Goal: Task Accomplishment & Management: Manage account settings

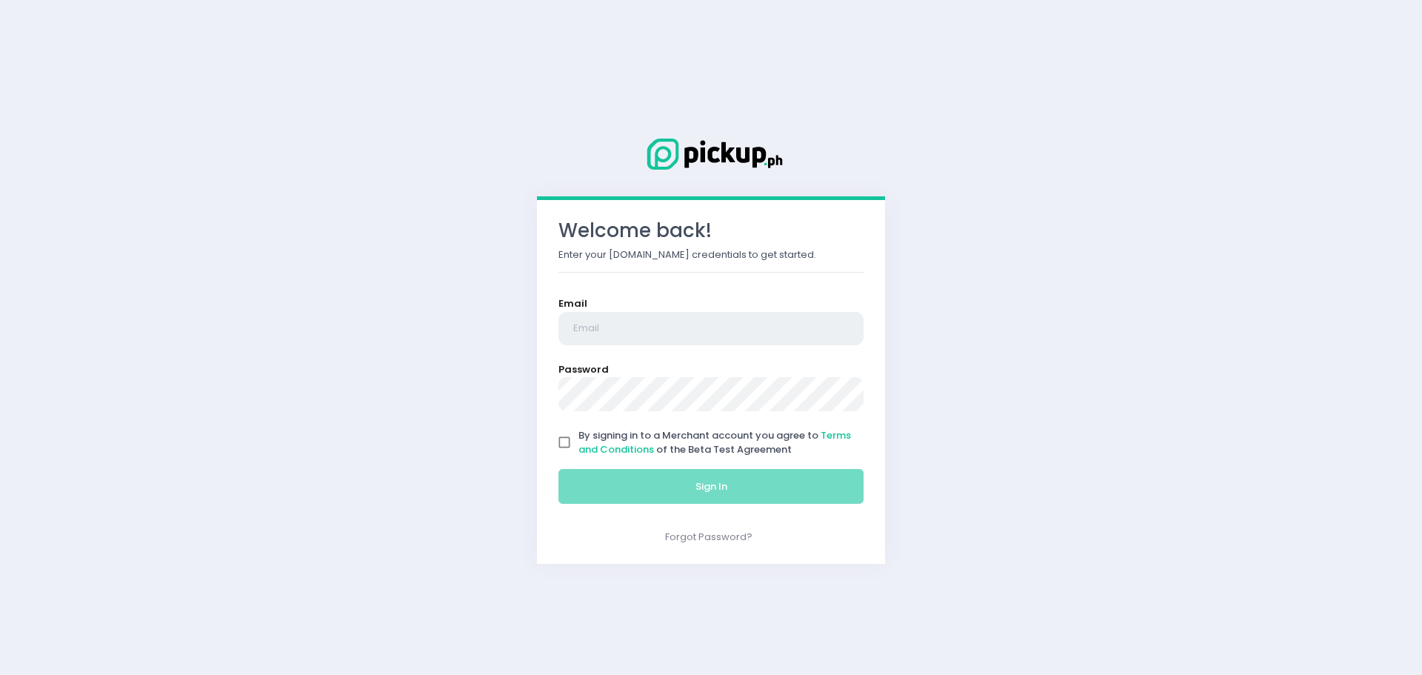
type input "[EMAIL_ADDRESS][DOMAIN_NAME]"
click at [571, 441] on input "By signing in to a Merchant account you agree to Terms and Conditions of the Be…" at bounding box center [564, 442] width 28 height 28
checkbox input "true"
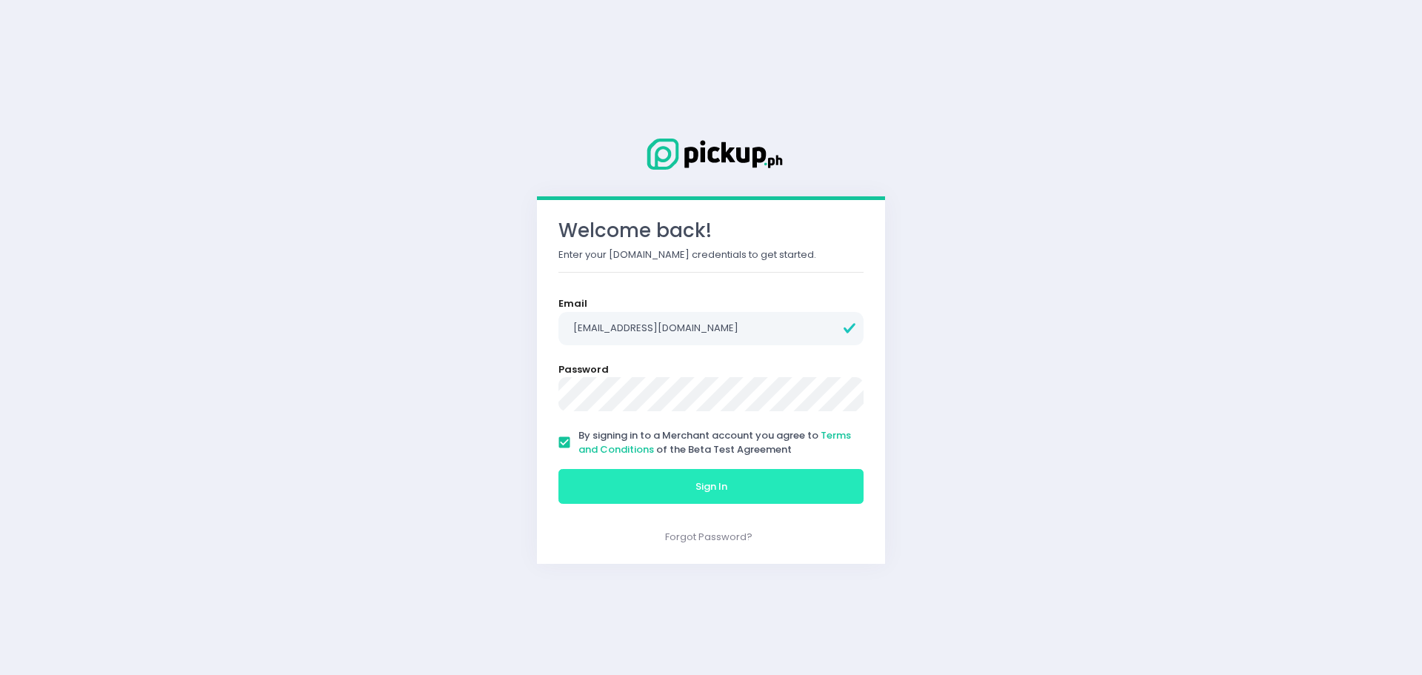
click at [582, 482] on button "Sign In" at bounding box center [711, 487] width 305 height 36
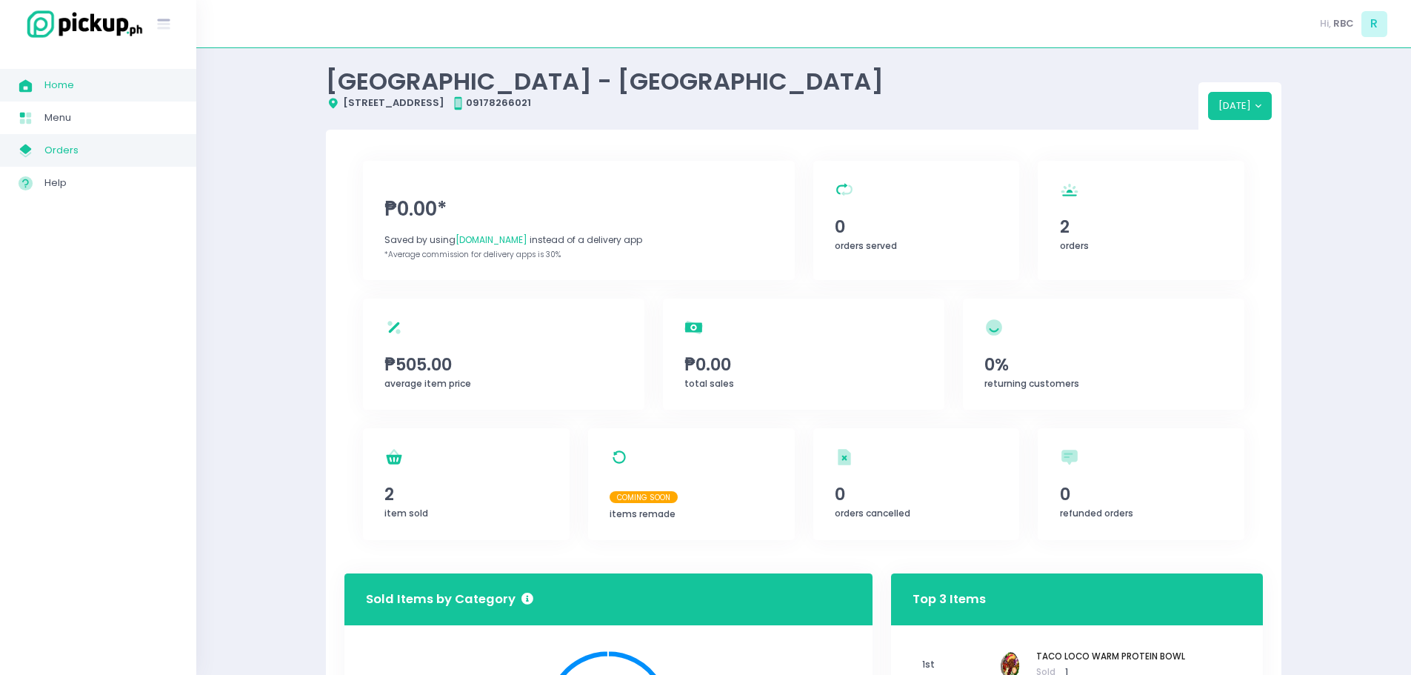
click at [93, 149] on span "Orders" at bounding box center [110, 150] width 133 height 19
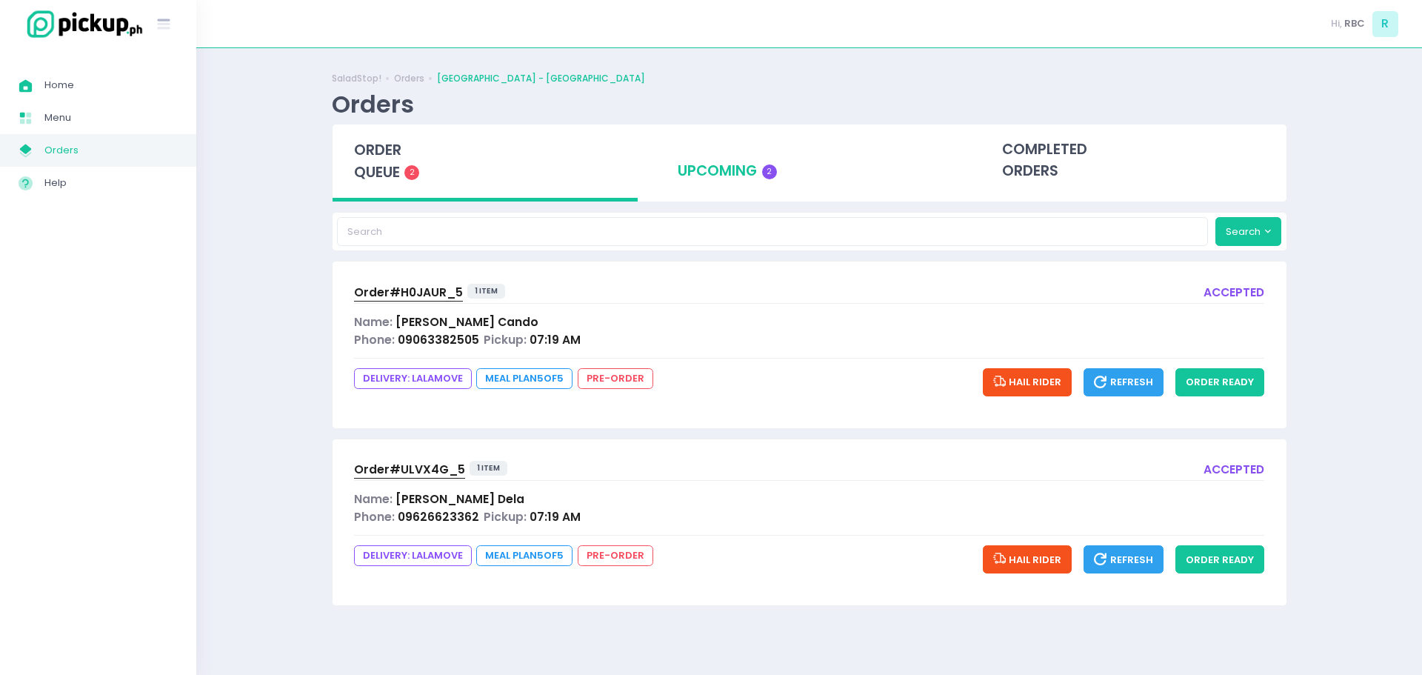
click at [759, 173] on div "upcoming 2" at bounding box center [809, 160] width 306 height 73
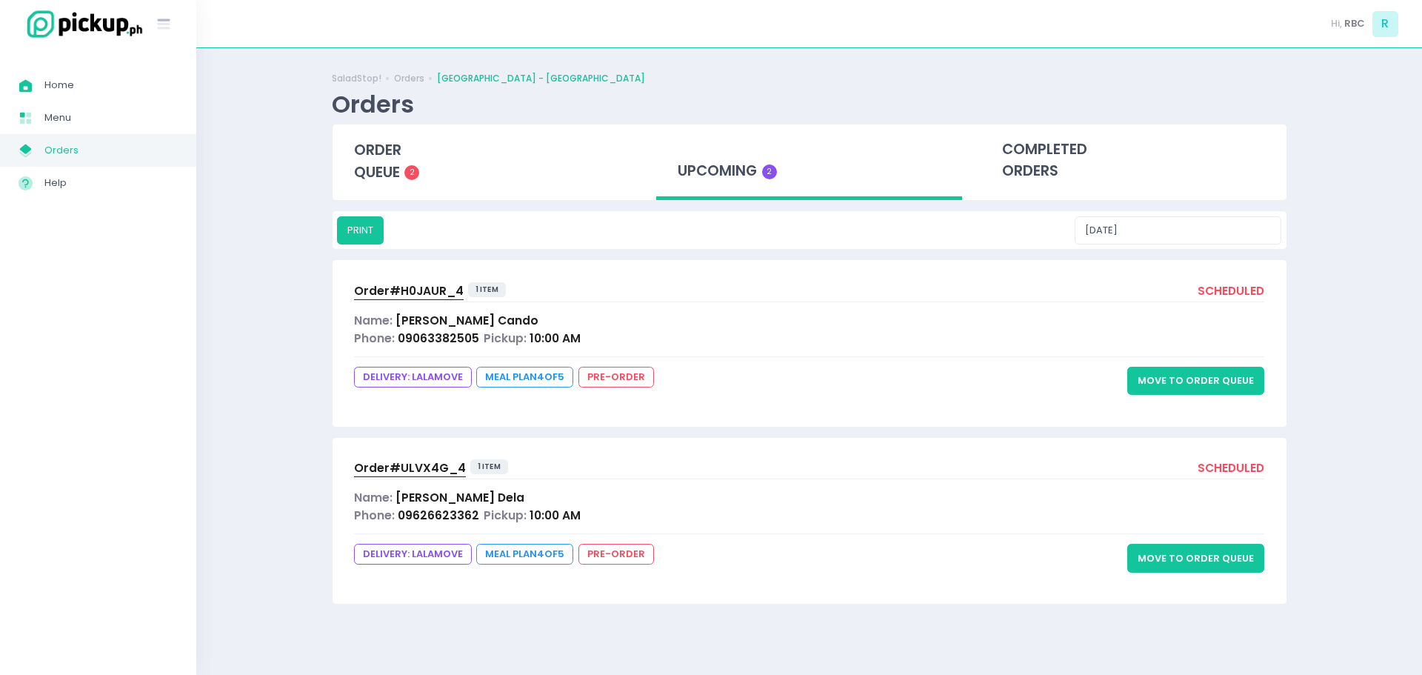
click at [1167, 381] on button "Move to Order Queue" at bounding box center [1195, 381] width 137 height 28
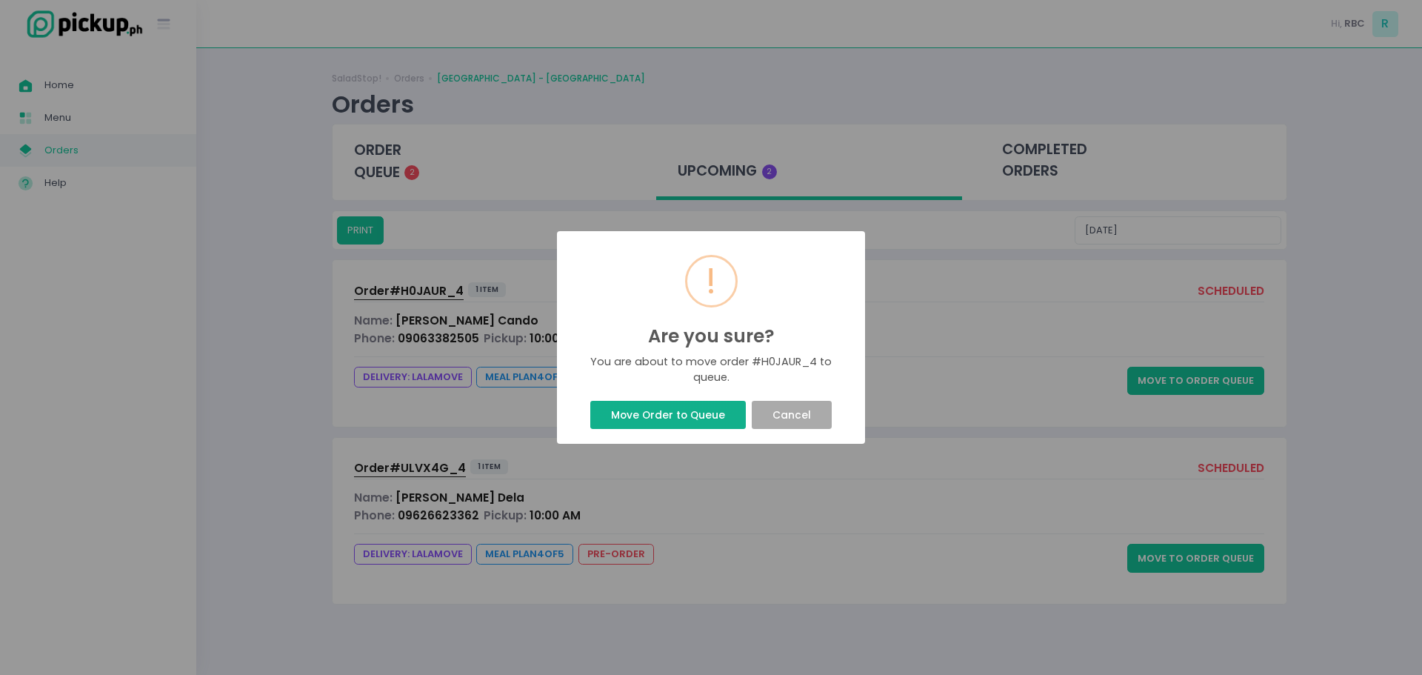
click at [655, 417] on button "Move Order to Queue" at bounding box center [667, 415] width 155 height 28
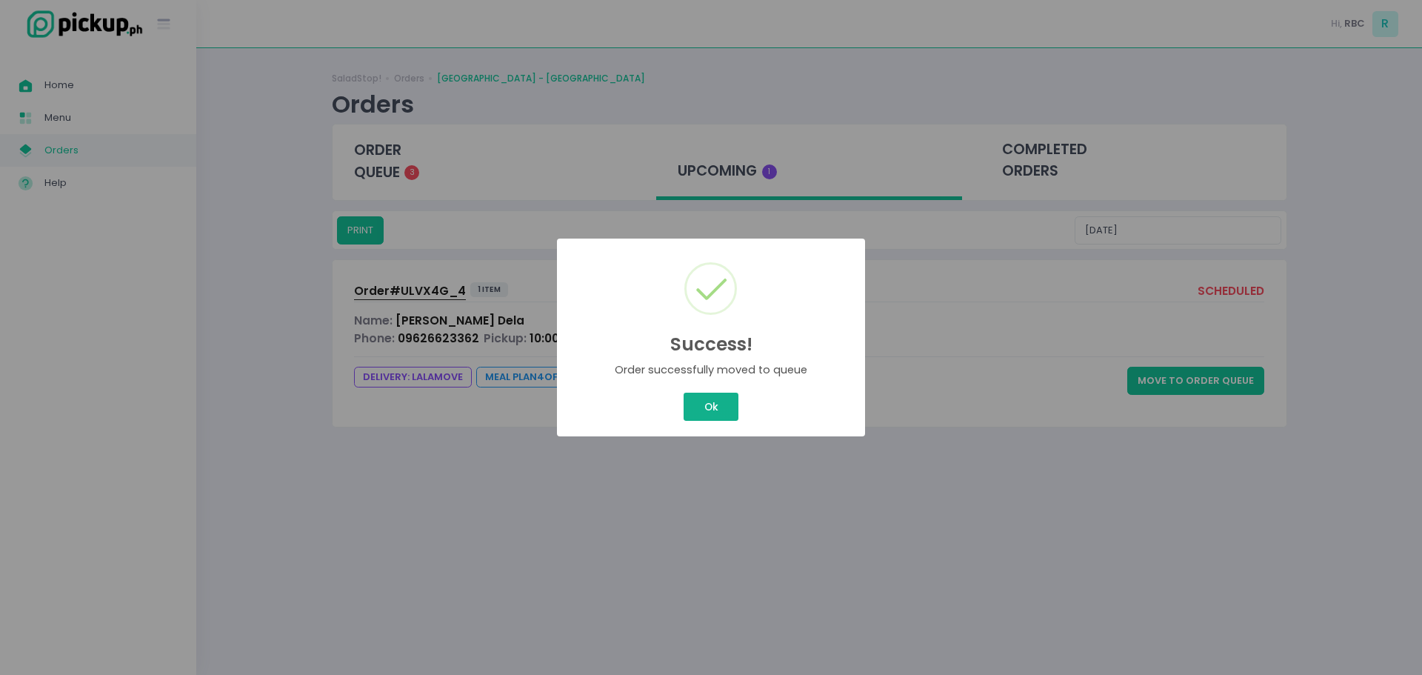
click at [720, 404] on div "Success! × Order successfully moved to queue Ok Cancel" at bounding box center [711, 337] width 1422 height 675
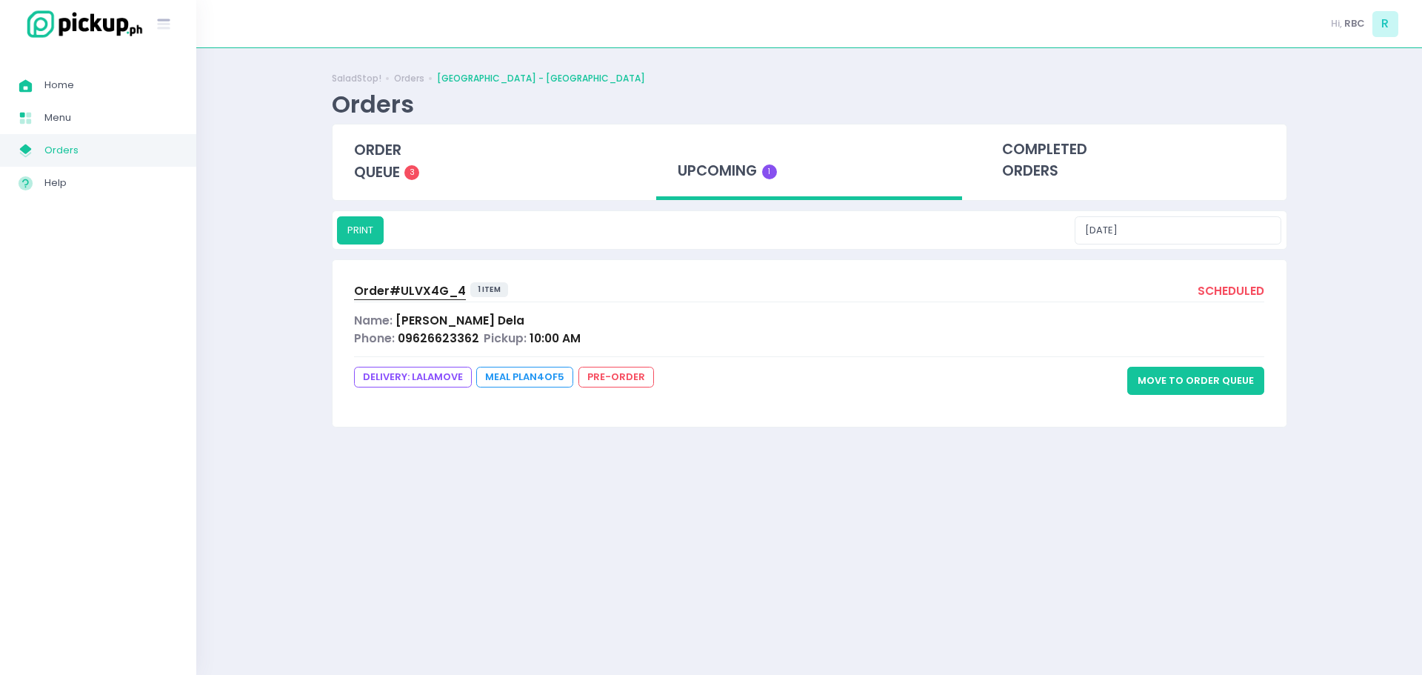
click at [1212, 385] on button "Move to Order Queue" at bounding box center [1195, 381] width 137 height 28
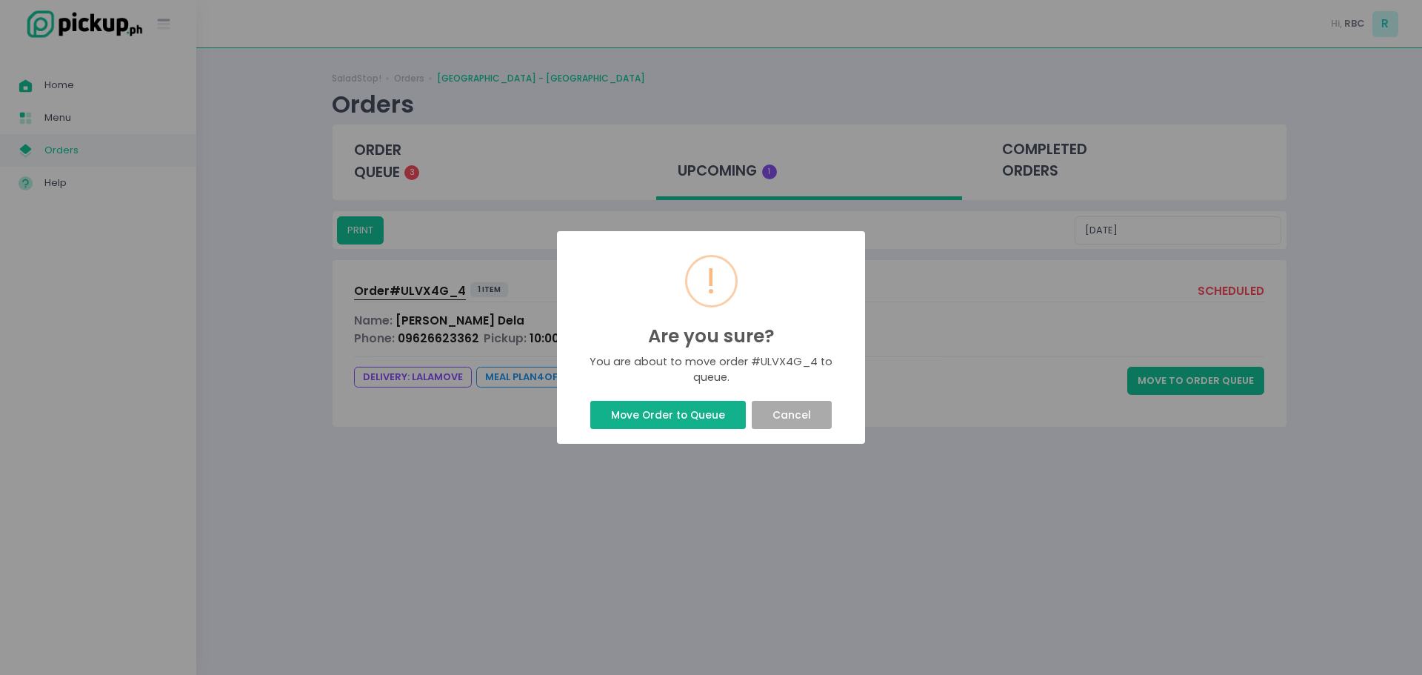
click at [658, 424] on button "Move Order to Queue" at bounding box center [667, 415] width 155 height 28
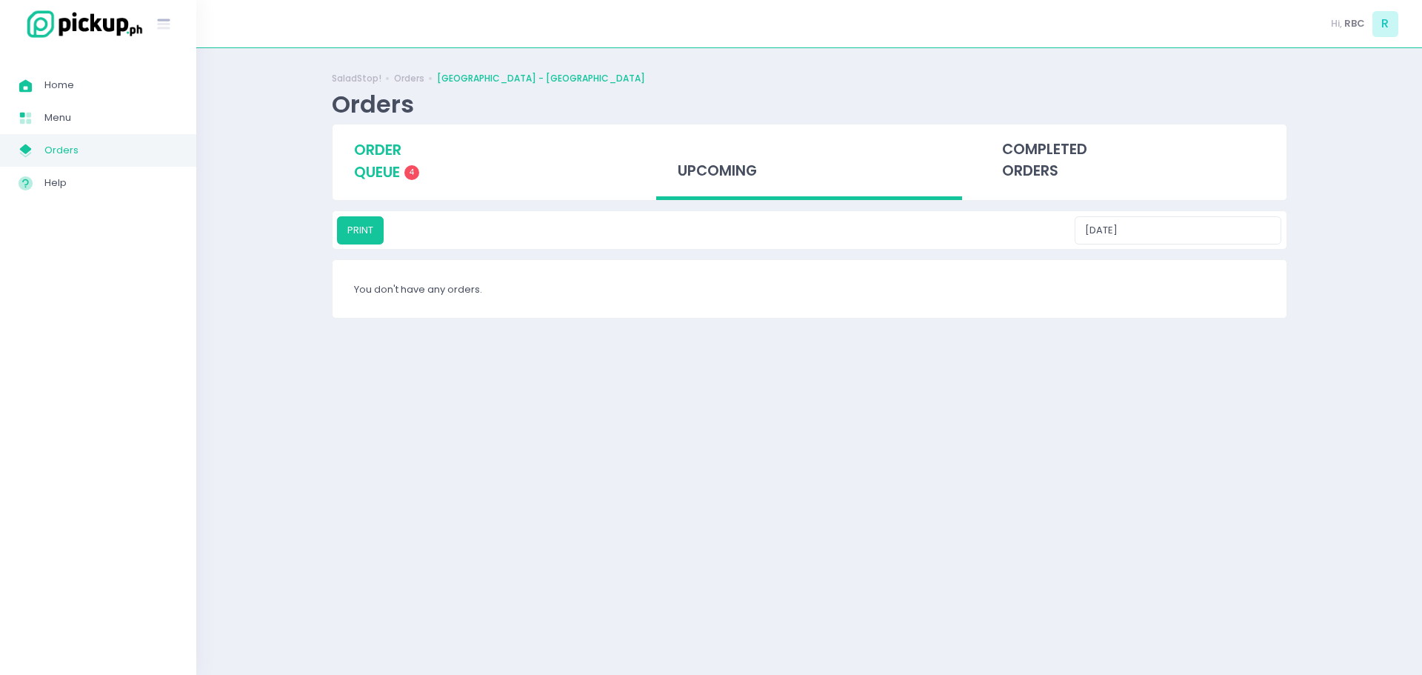
click at [392, 160] on span "order queue" at bounding box center [377, 161] width 47 height 42
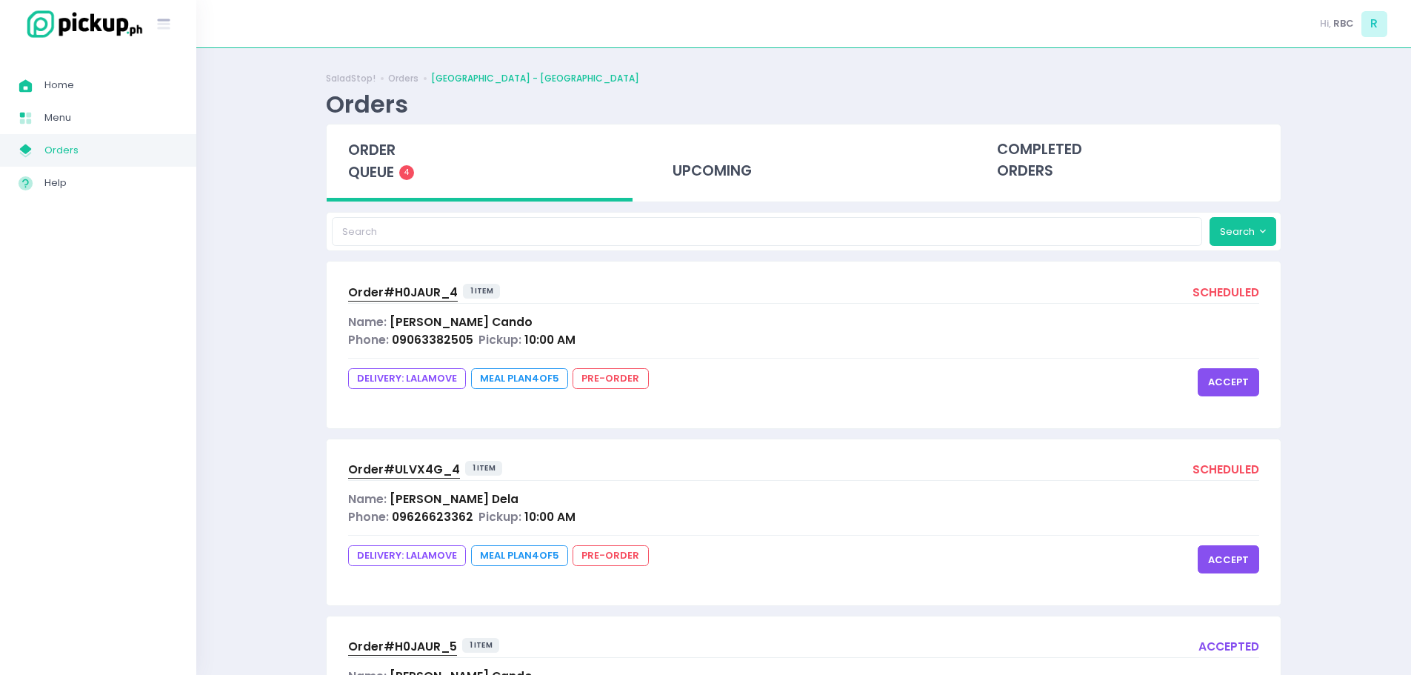
click at [1247, 384] on button "accept" at bounding box center [1228, 382] width 61 height 28
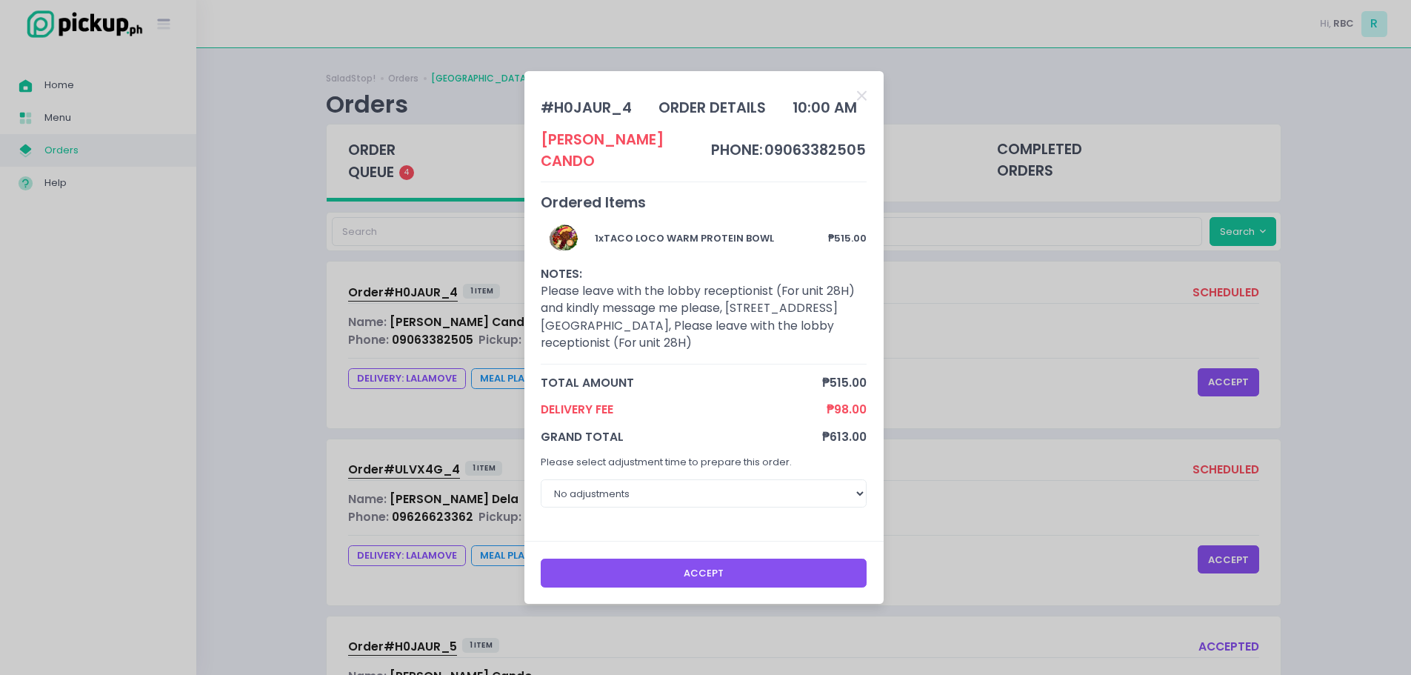
click at [776, 571] on button "Accept" at bounding box center [704, 573] width 326 height 28
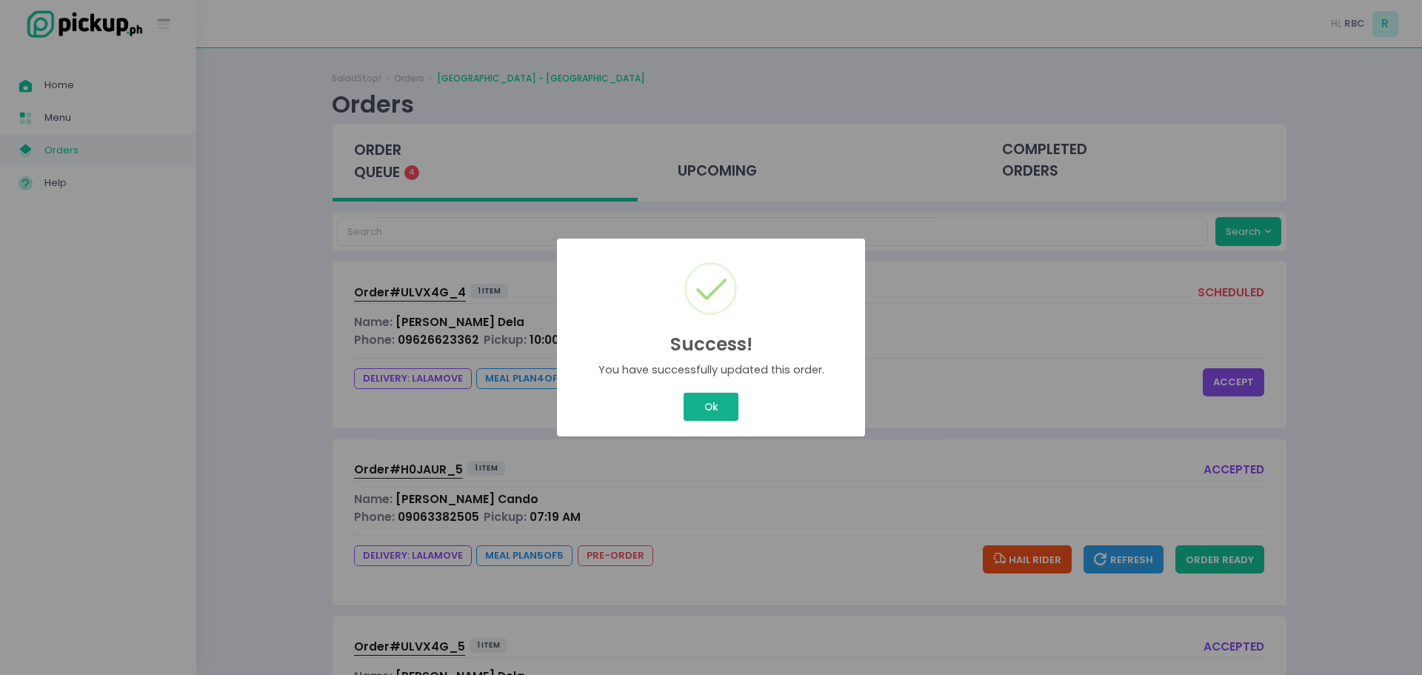
click at [707, 411] on div "Success! × You have successfully updated this order. Ok Cancel" at bounding box center [711, 337] width 1422 height 675
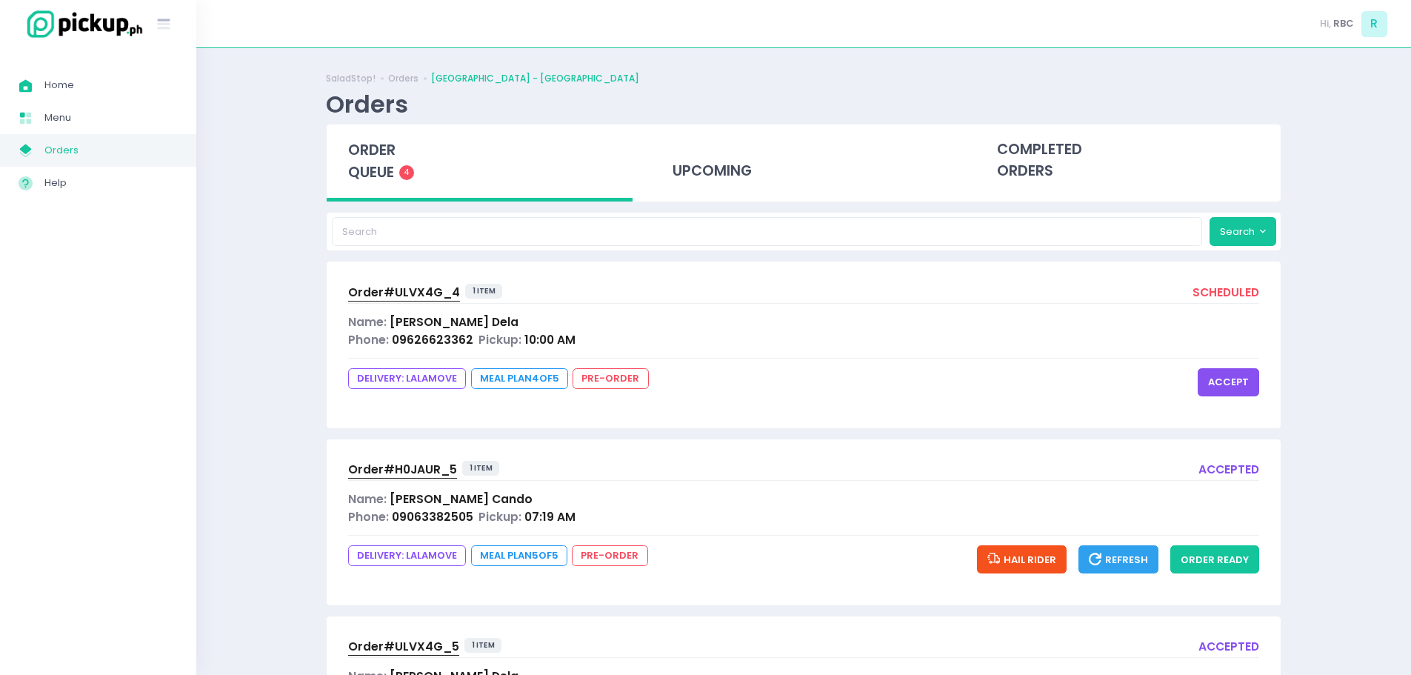
click at [1239, 384] on button "accept" at bounding box center [1228, 382] width 61 height 28
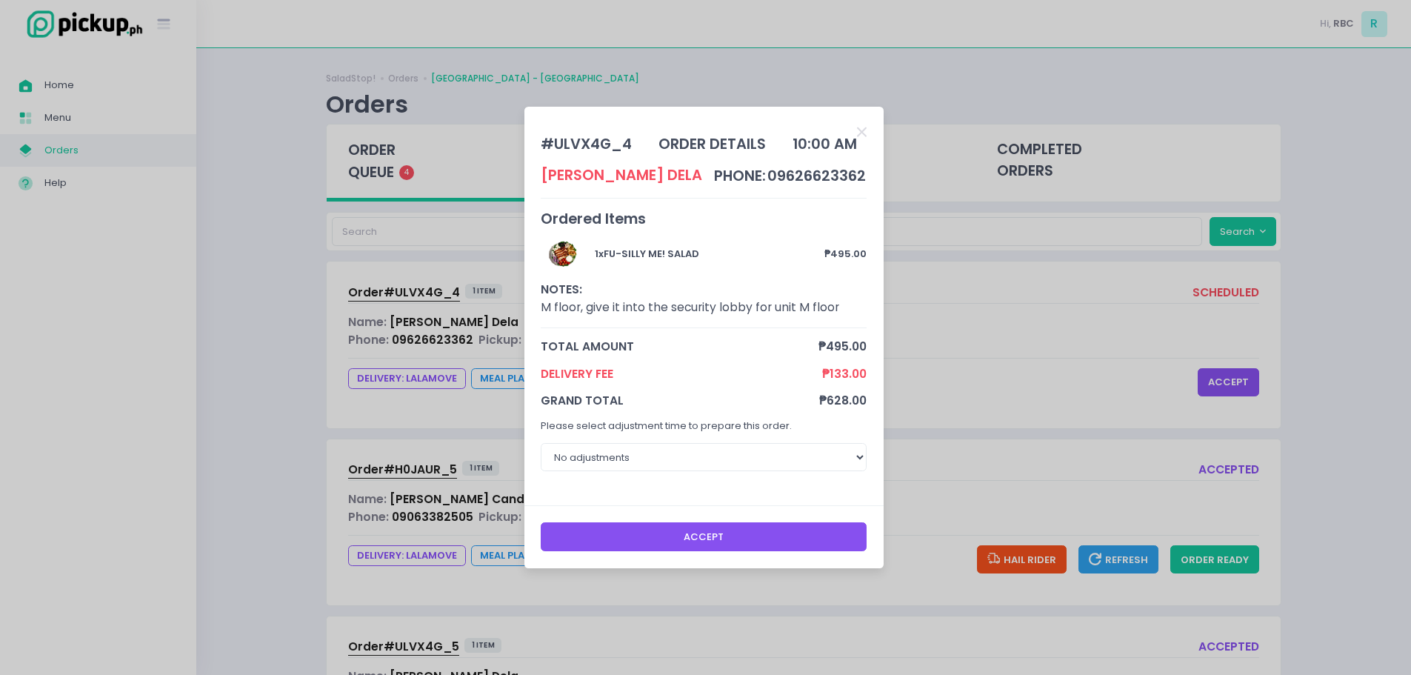
click at [801, 536] on button "Accept" at bounding box center [704, 536] width 326 height 28
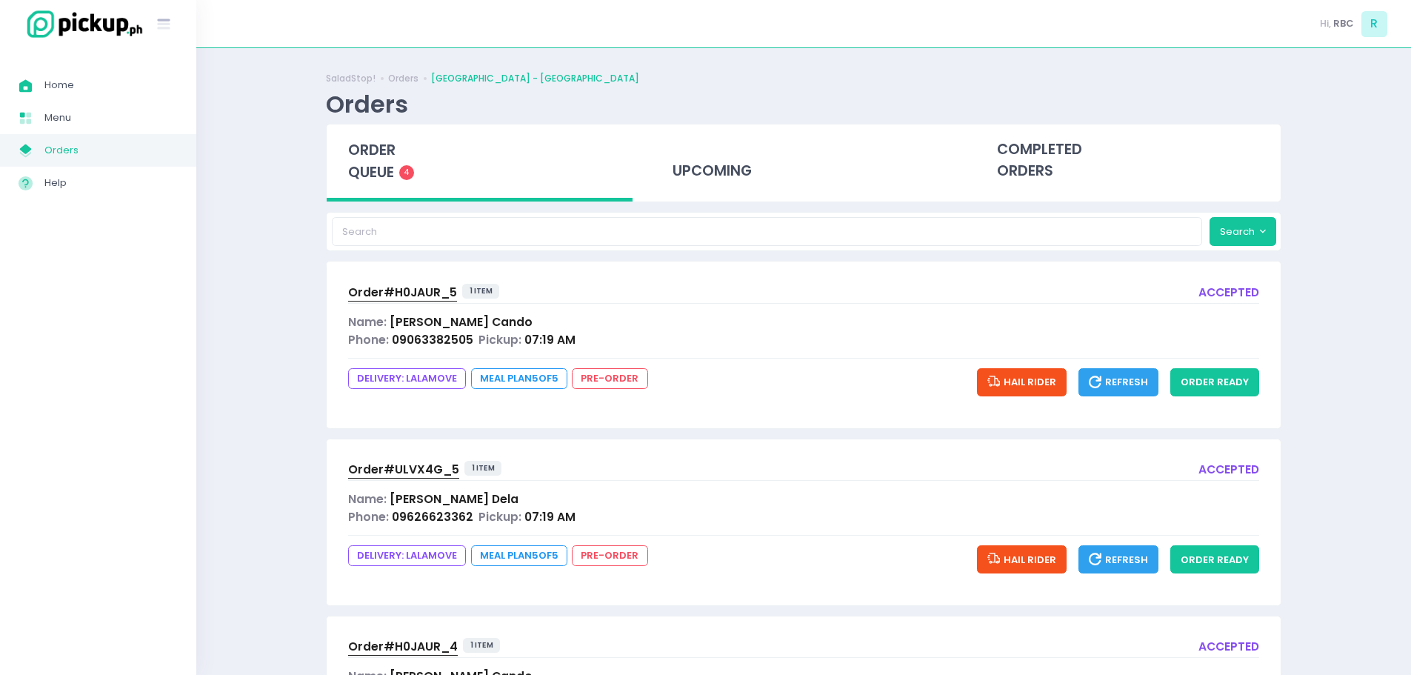
scroll to position [313, 0]
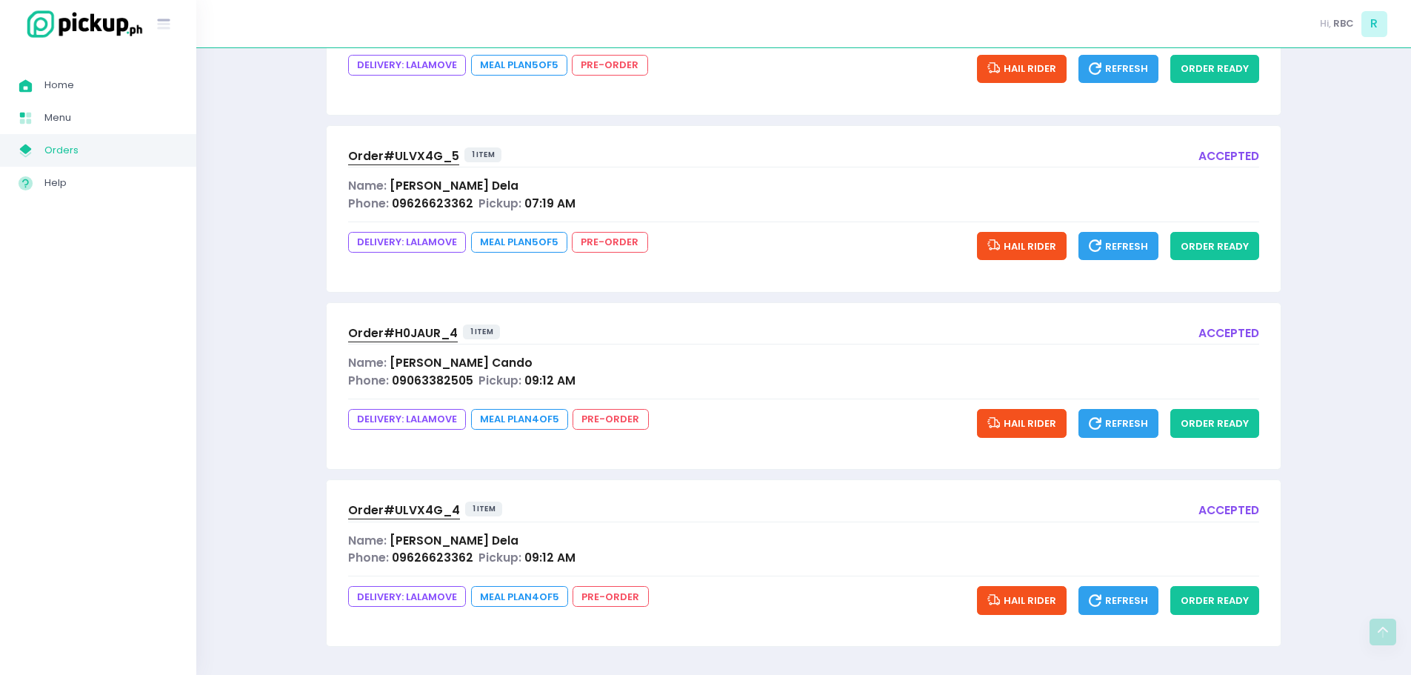
click at [1033, 424] on span "Hail Rider" at bounding box center [1021, 423] width 69 height 14
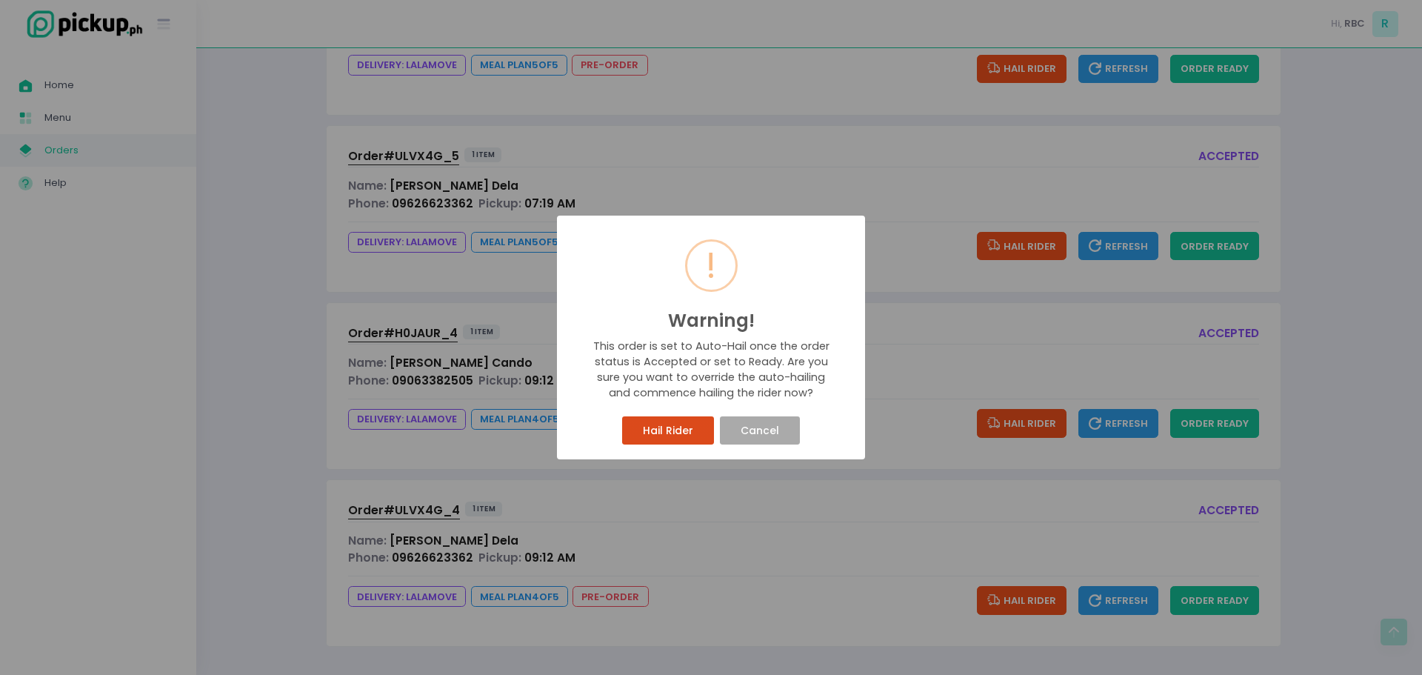
click at [688, 442] on button "Hail Rider" at bounding box center [667, 430] width 91 height 28
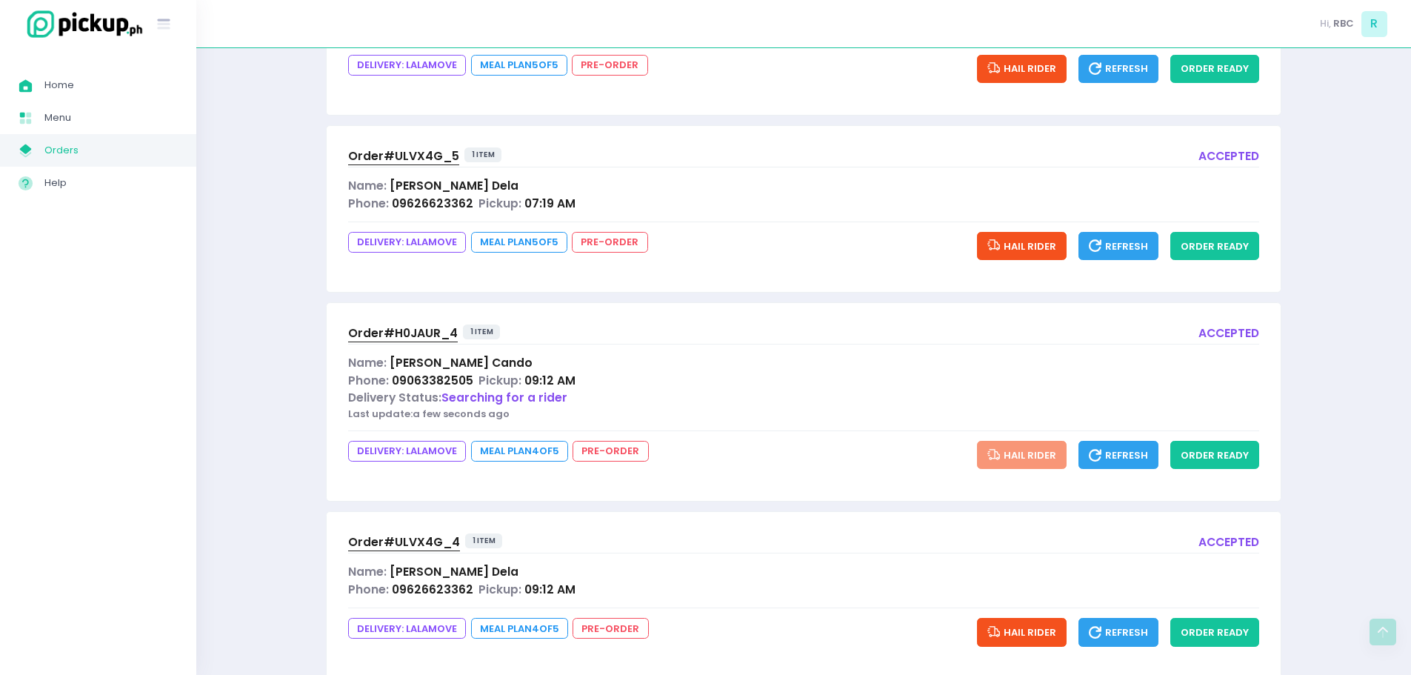
click at [997, 628] on icon "button" at bounding box center [995, 633] width 16 height 18
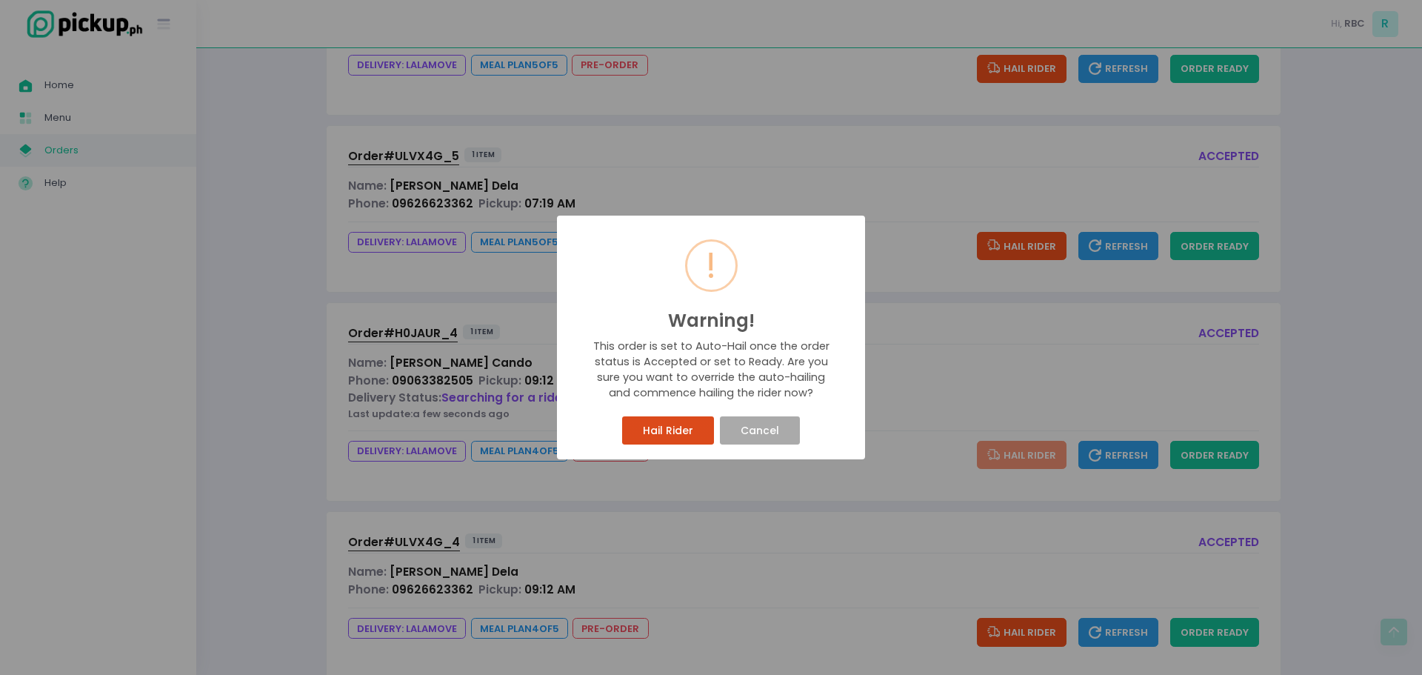
click at [670, 427] on button "Hail Rider" at bounding box center [667, 430] width 91 height 28
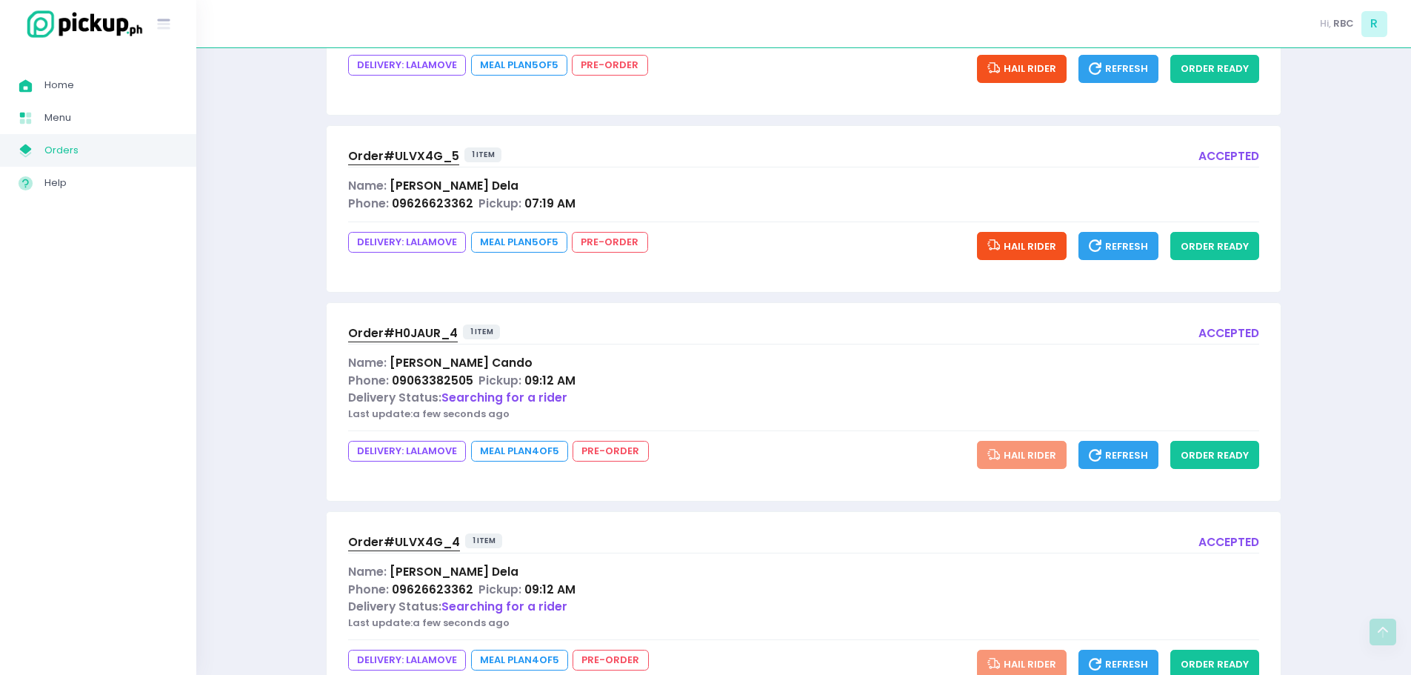
click at [536, 596] on span "09:12 AM" at bounding box center [549, 590] width 51 height 16
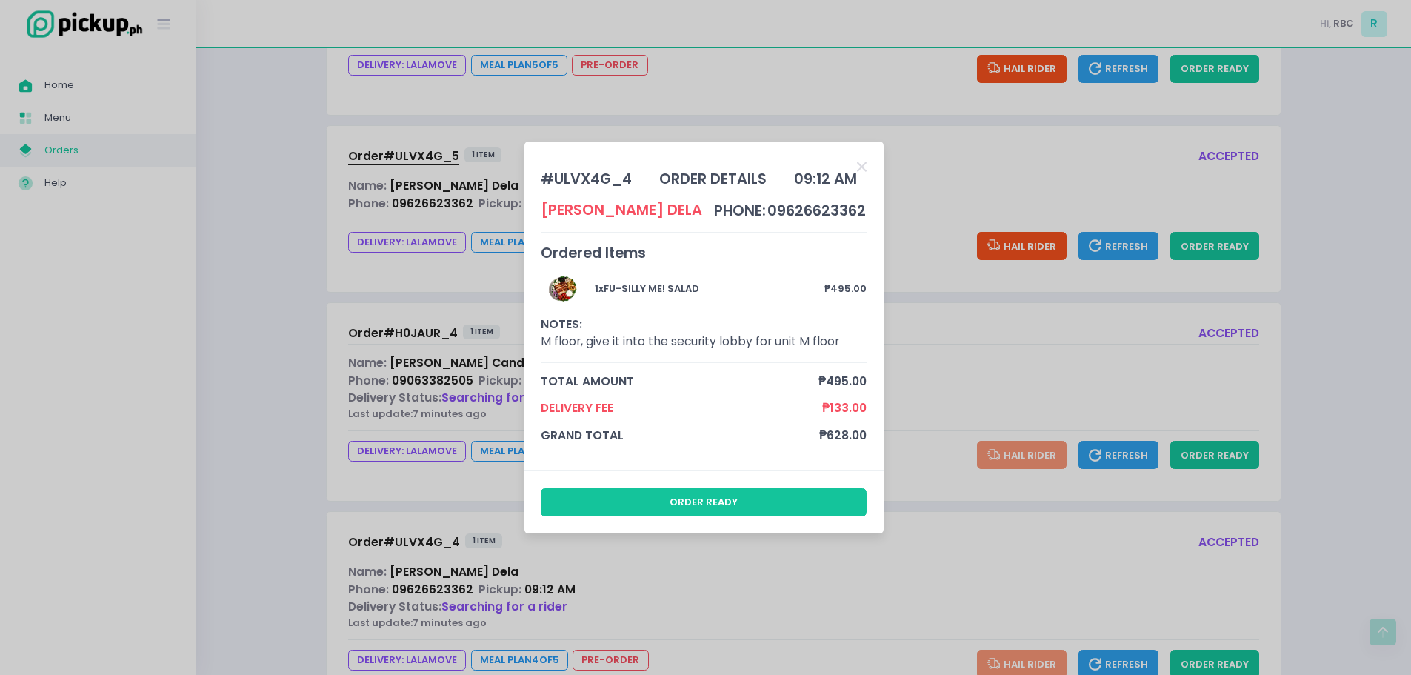
click at [822, 558] on div "# ULVX4G_4 order details 09:12 AM [PERSON_NAME] phone: 09626623362 Ordered Item…" at bounding box center [705, 337] width 1411 height 675
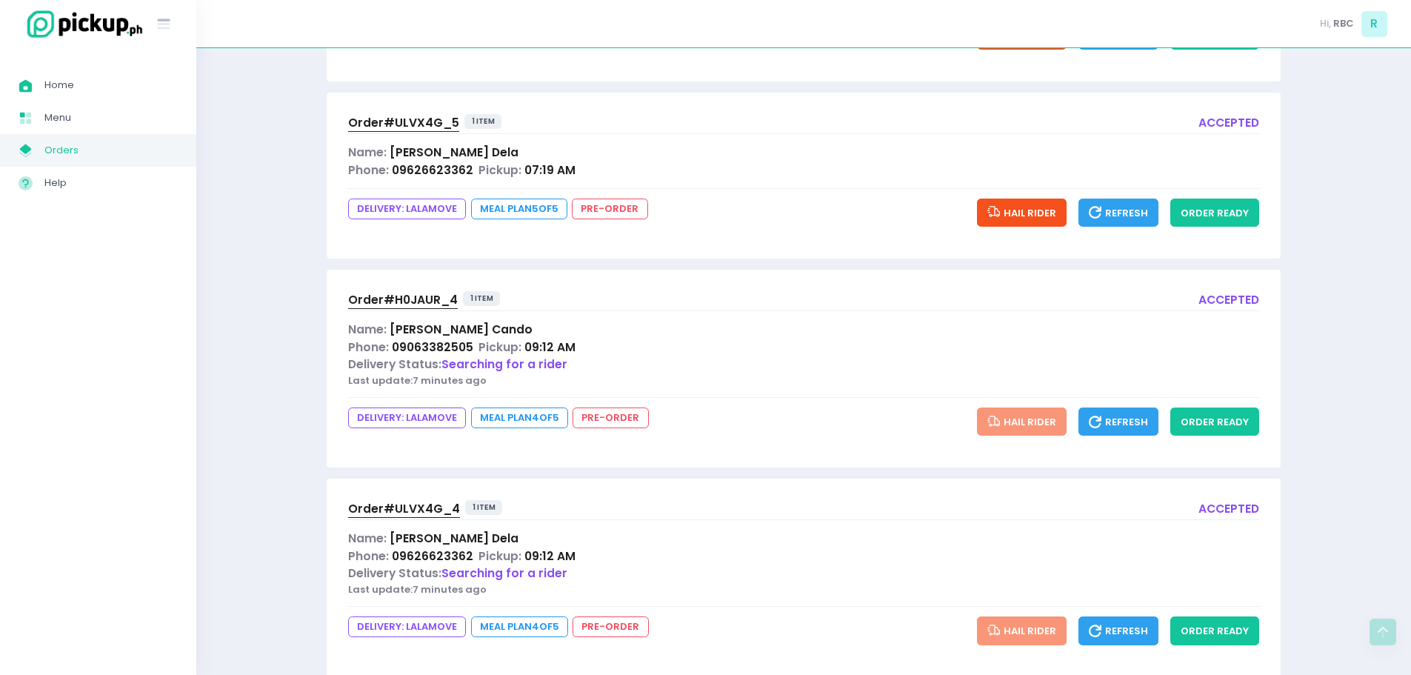
scroll to position [377, 0]
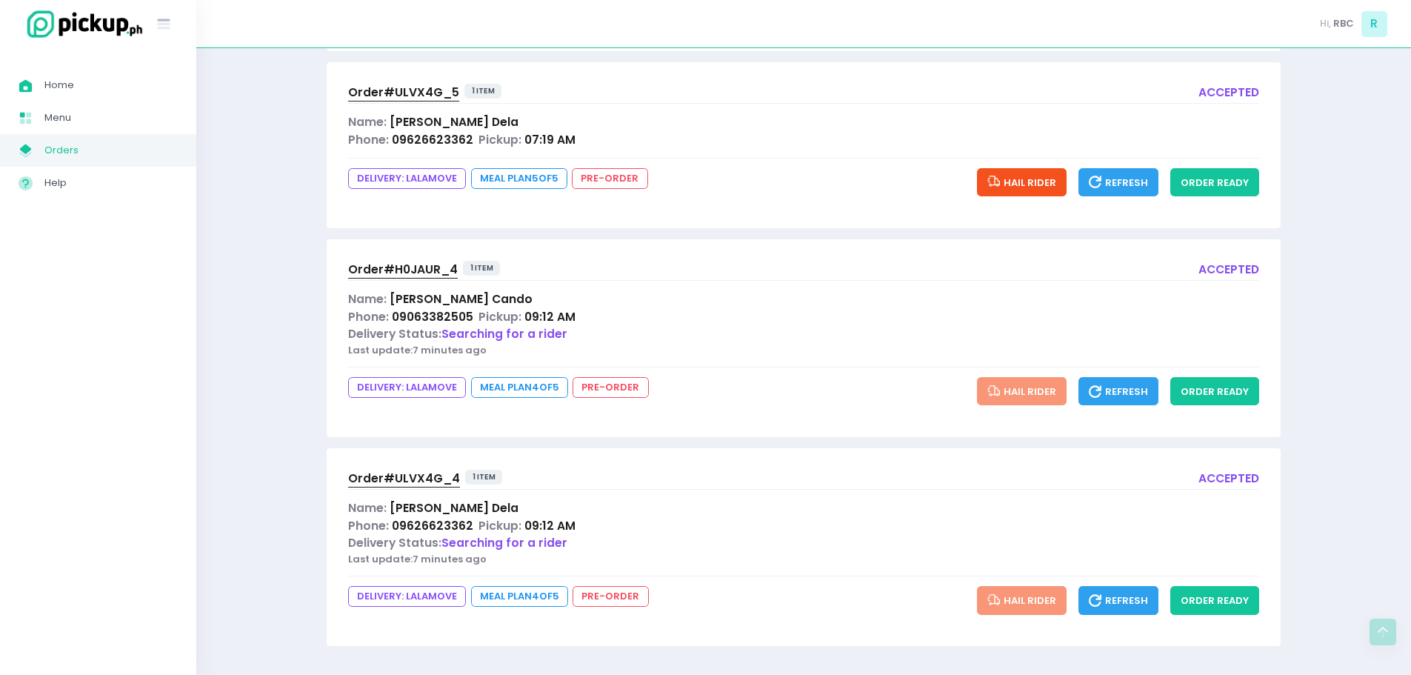
click at [411, 482] on span "Order# ULVX4G_4" at bounding box center [404, 478] width 112 height 16
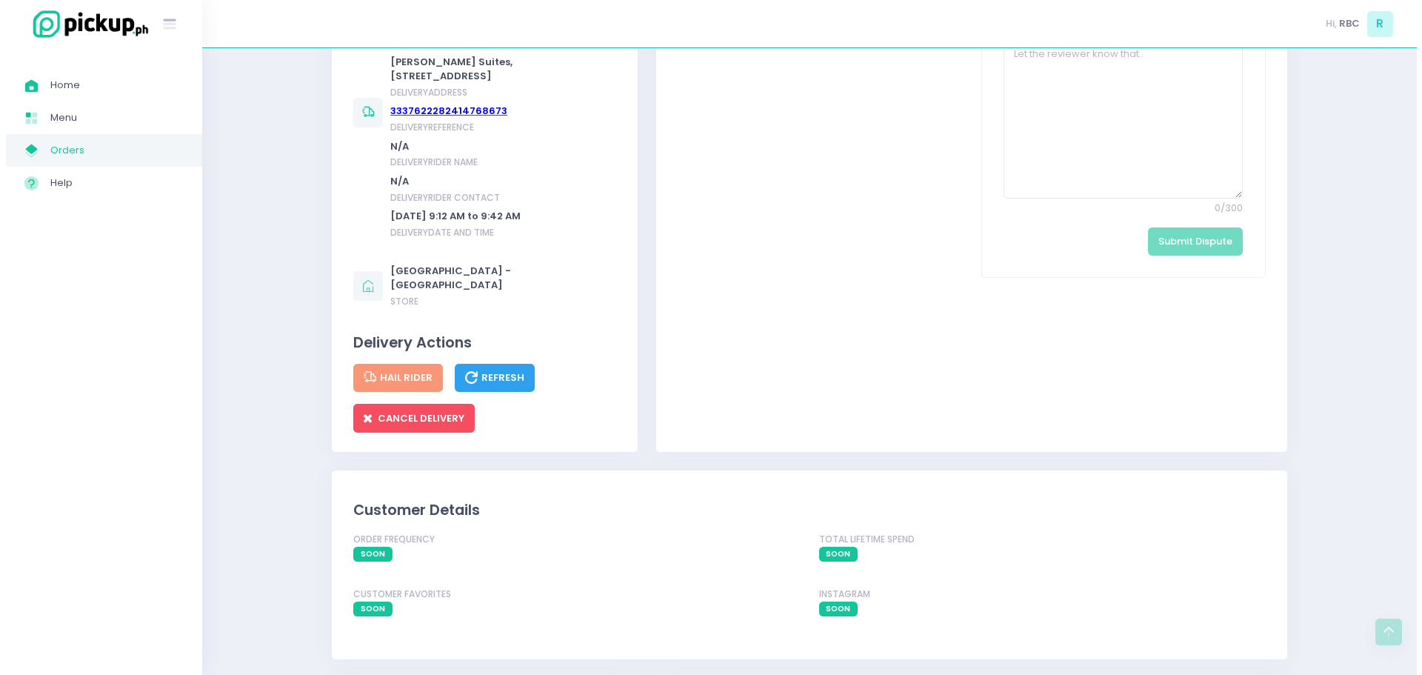
scroll to position [889, 0]
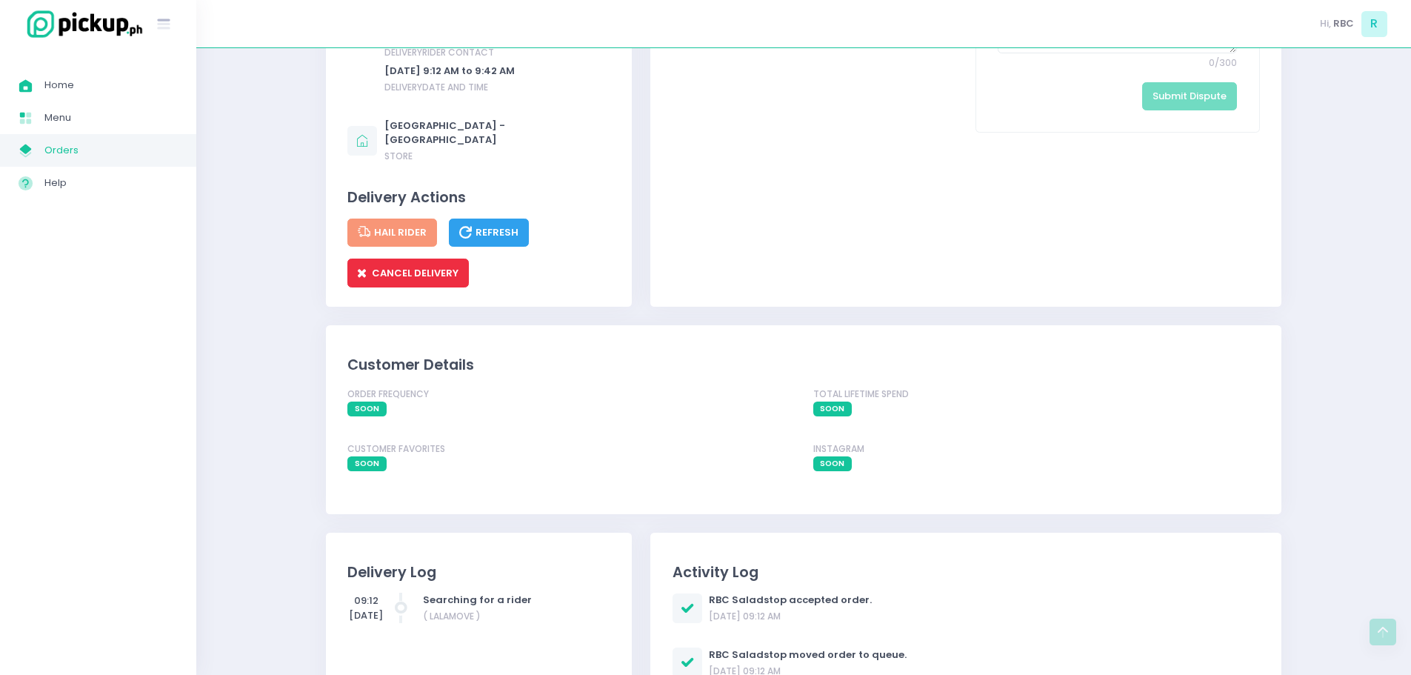
click at [390, 280] on span "CANCEL DELIVERY" at bounding box center [408, 273] width 101 height 14
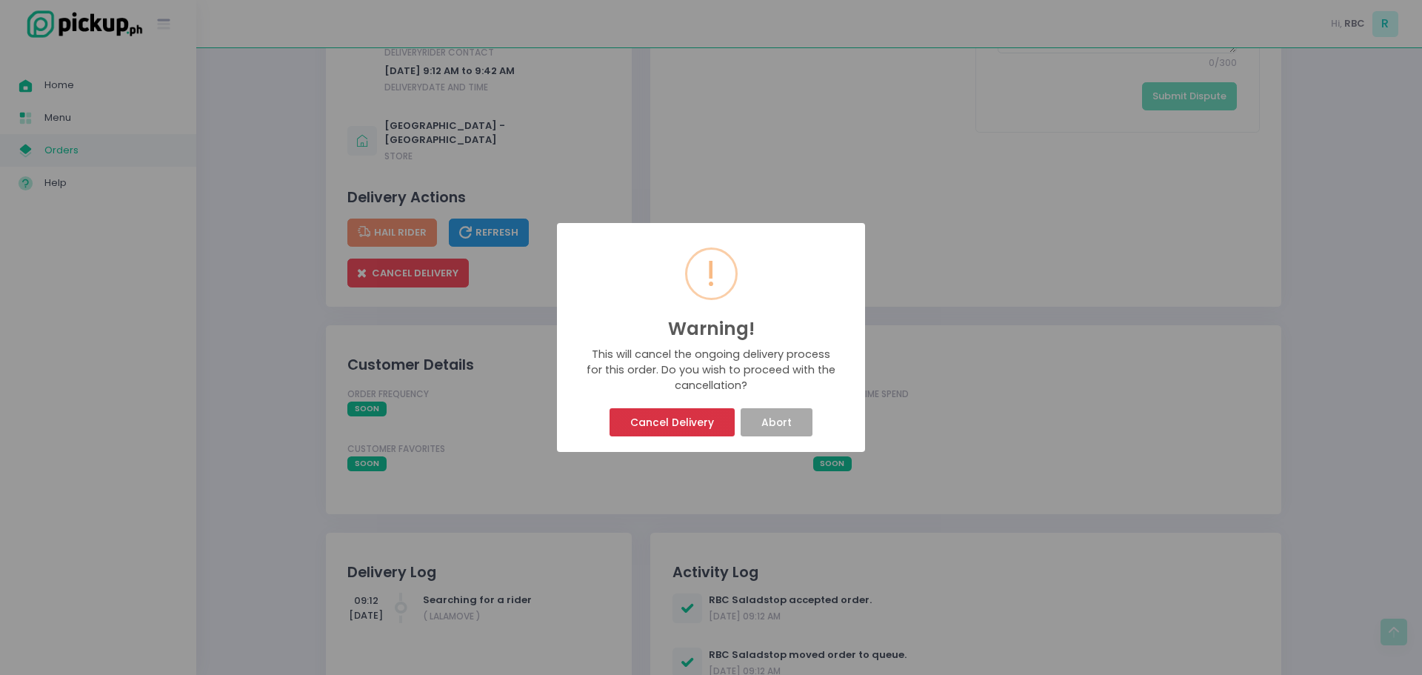
click at [710, 424] on button "Cancel Delivery" at bounding box center [672, 422] width 124 height 28
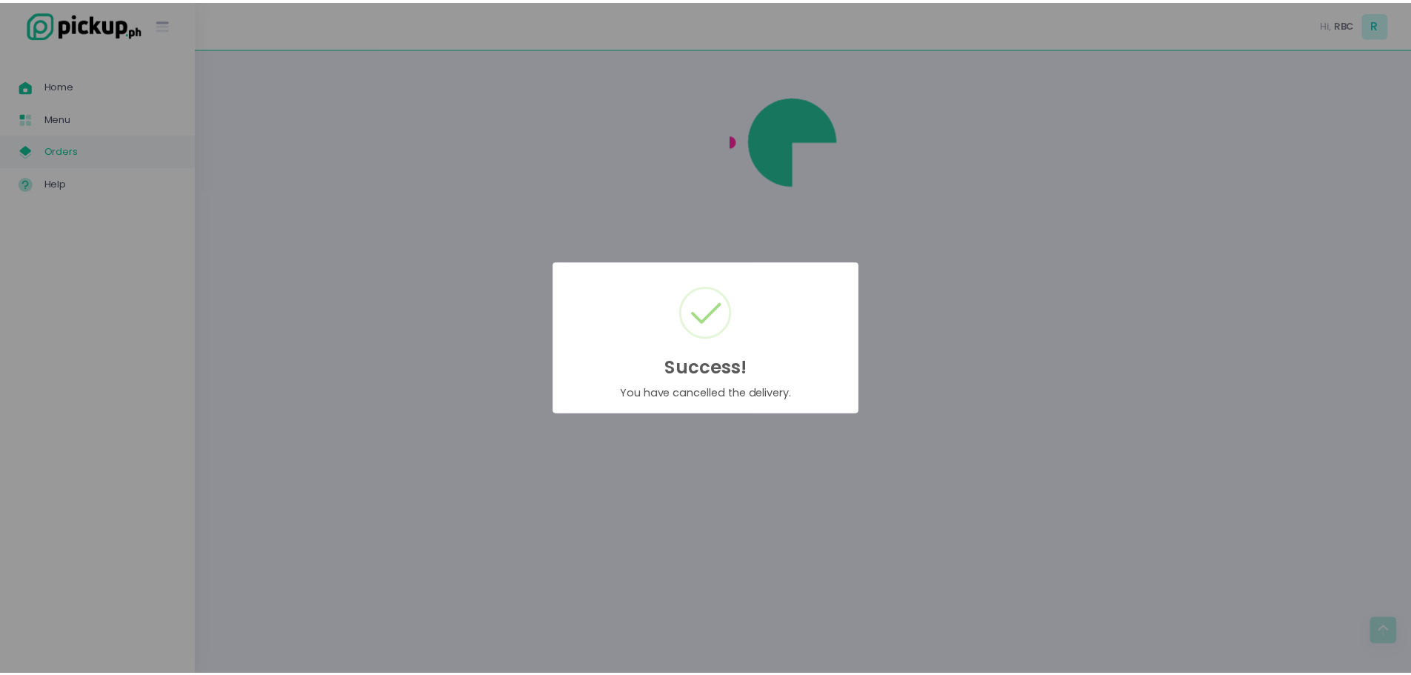
scroll to position [0, 0]
